Goal: Task Accomplishment & Management: Complete application form

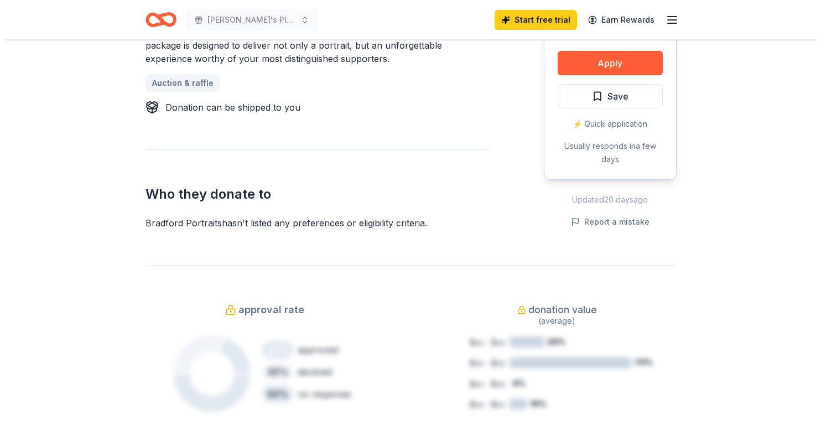
scroll to position [609, 0]
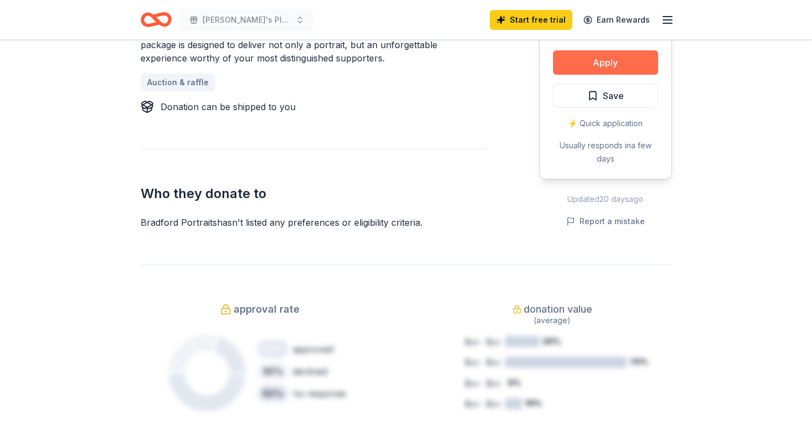
click at [606, 64] on button "Apply" at bounding box center [605, 62] width 105 height 24
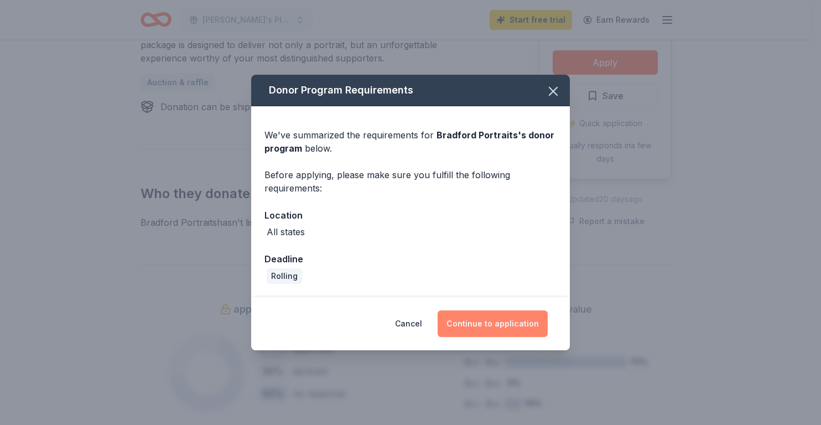
click at [500, 320] on button "Continue to application" at bounding box center [493, 324] width 110 height 27
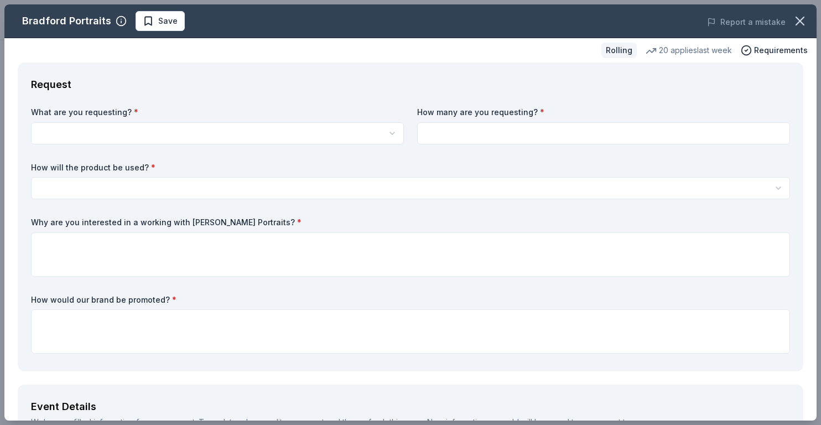
click at [497, 132] on input at bounding box center [603, 133] width 373 height 22
type input "1"
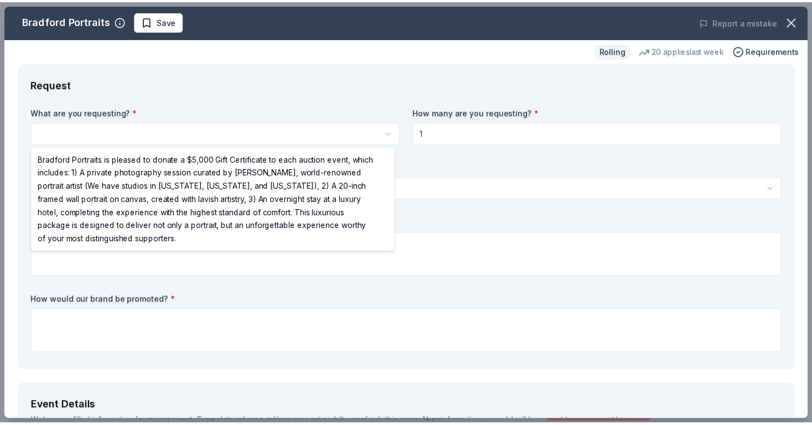
scroll to position [0, 0]
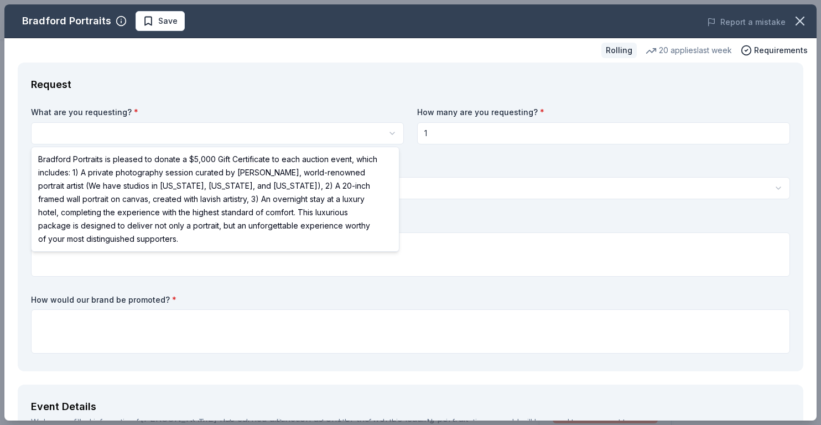
click at [150, 132] on html "Susan's Place Fundraiser Start free trial Earn Rewards Rolling Share Bradford P…" at bounding box center [410, 212] width 821 height 425
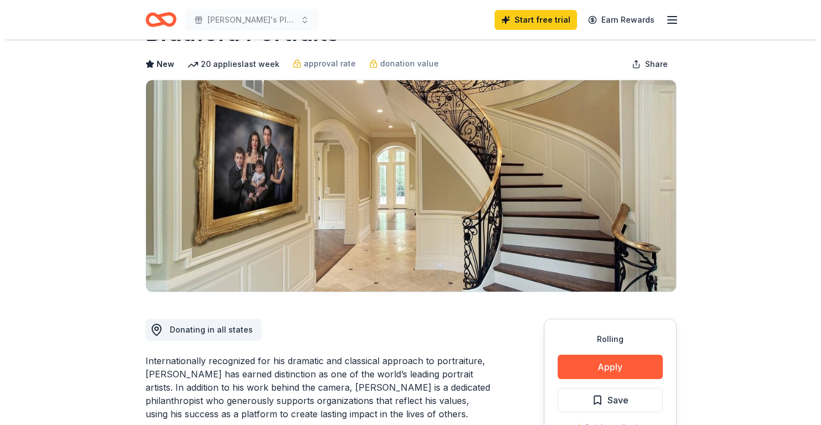
scroll to position [166, 0]
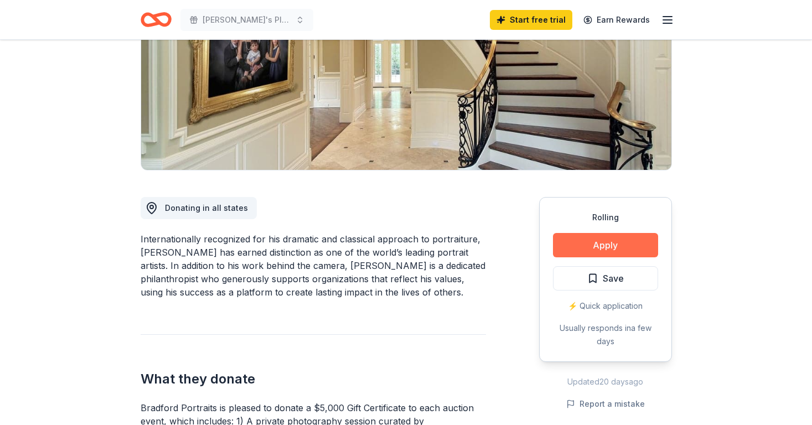
click at [638, 241] on button "Apply" at bounding box center [605, 245] width 105 height 24
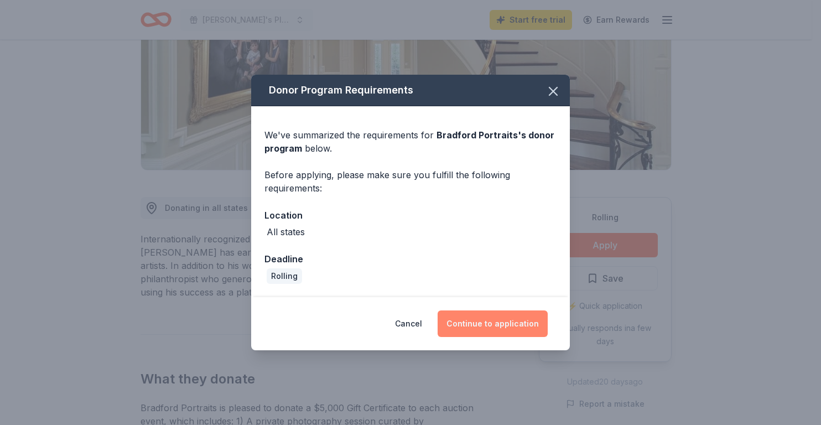
click at [506, 323] on button "Continue to application" at bounding box center [493, 324] width 110 height 27
